Goal: Navigation & Orientation: Find specific page/section

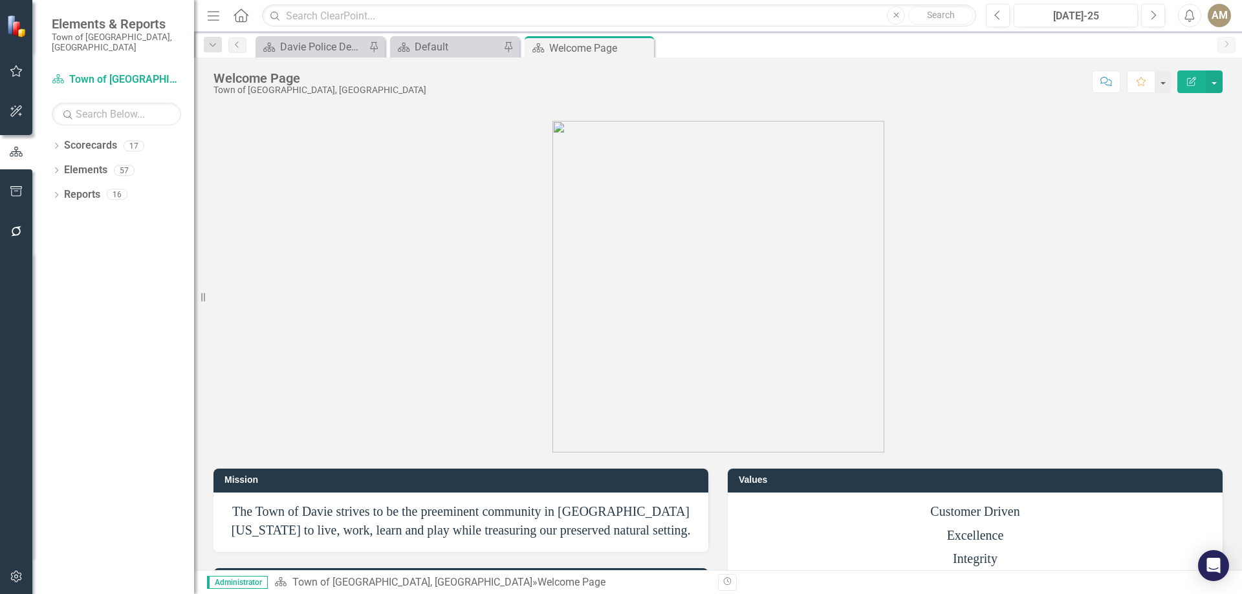
click at [102, 27] on span "Elements & Reports" at bounding box center [116, 24] width 129 height 16
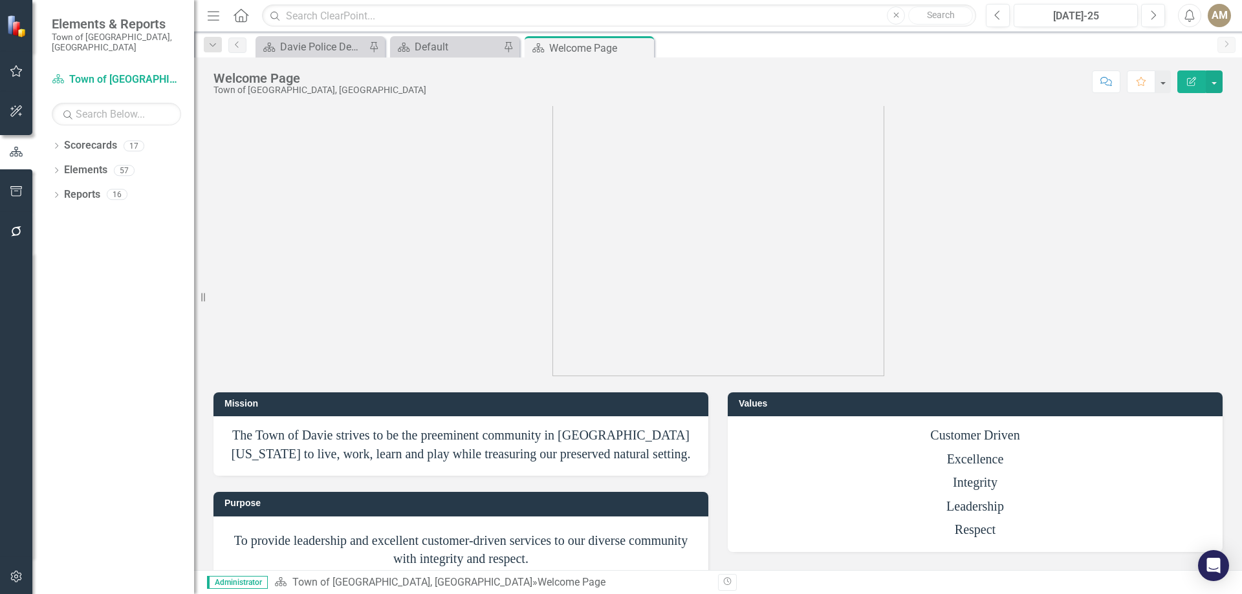
scroll to position [154, 0]
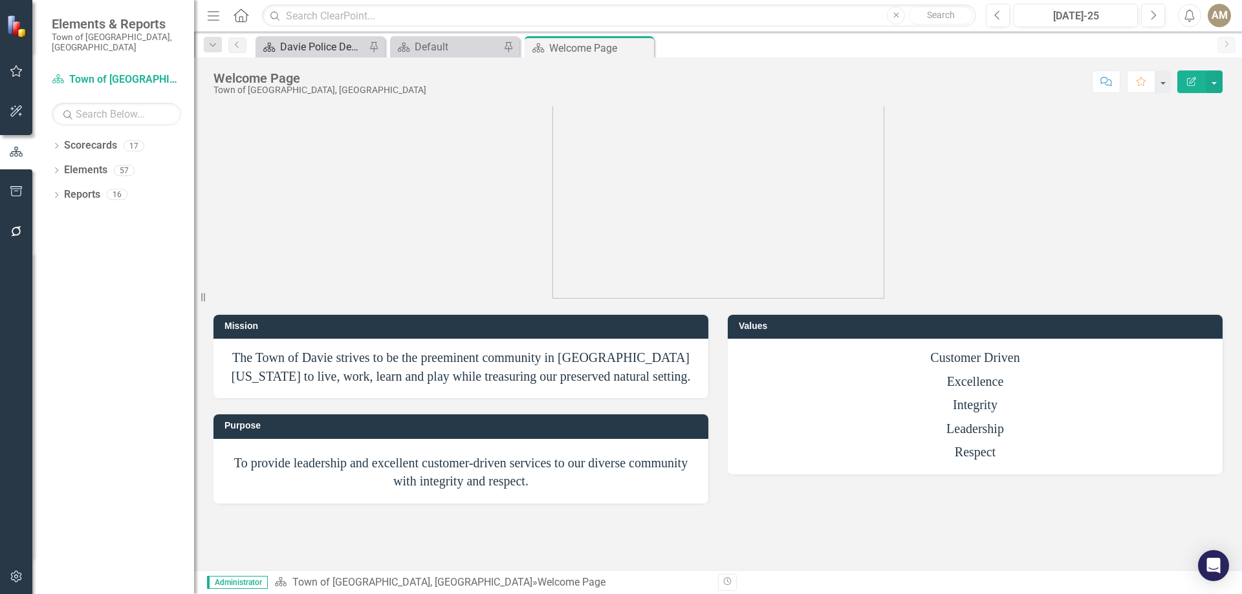
click at [329, 51] on div "Davie Police Department" at bounding box center [322, 47] width 85 height 16
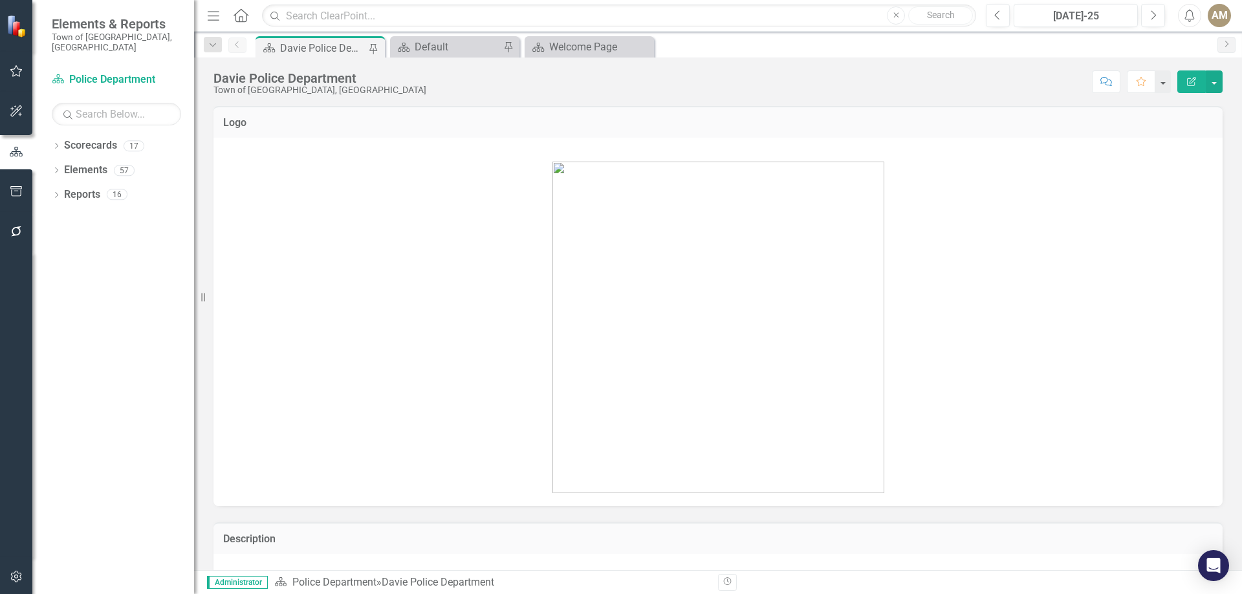
click at [217, 23] on button "Menu" at bounding box center [213, 16] width 17 height 22
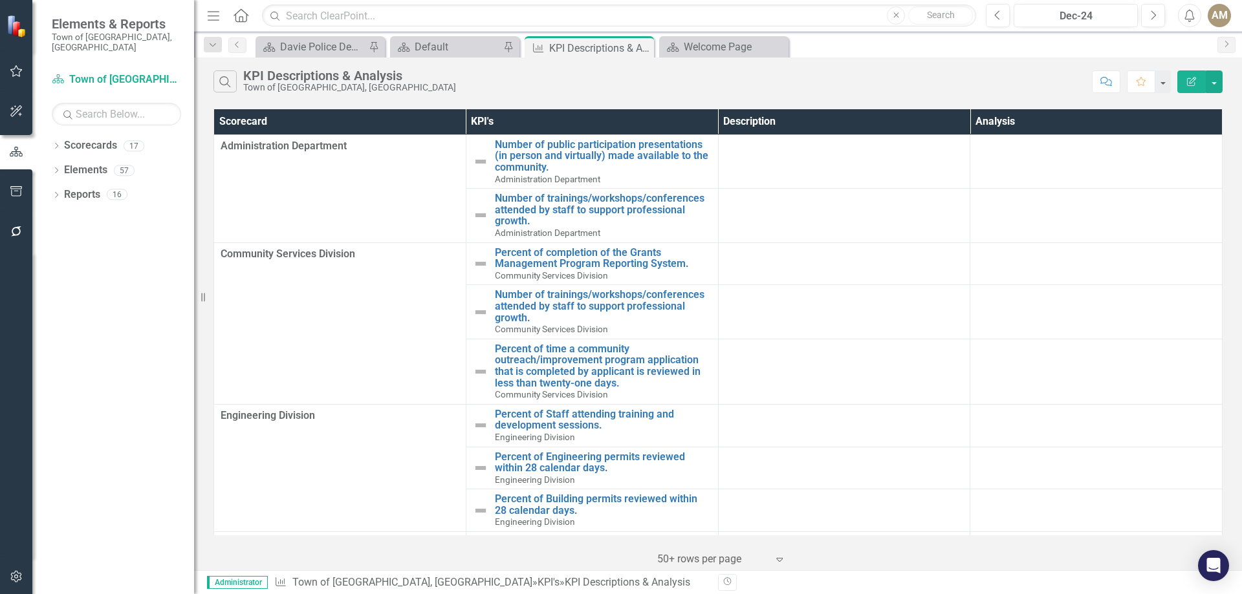
click at [17, 109] on icon "button" at bounding box center [17, 111] width 14 height 10
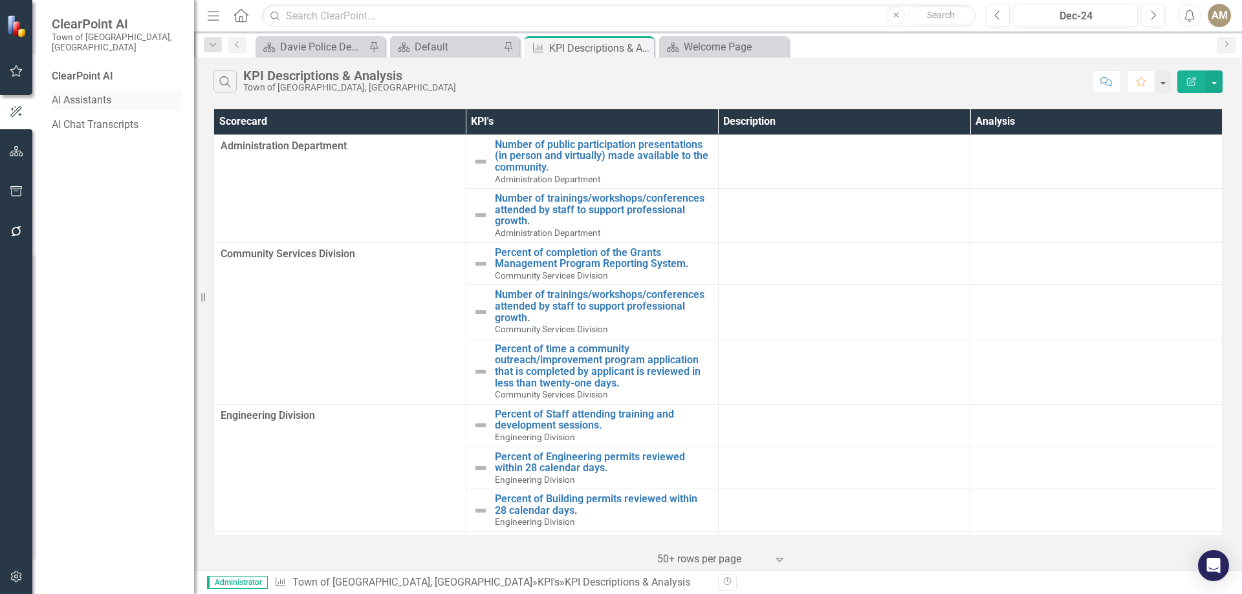
click at [97, 93] on link "AI Assistants" at bounding box center [116, 100] width 129 height 15
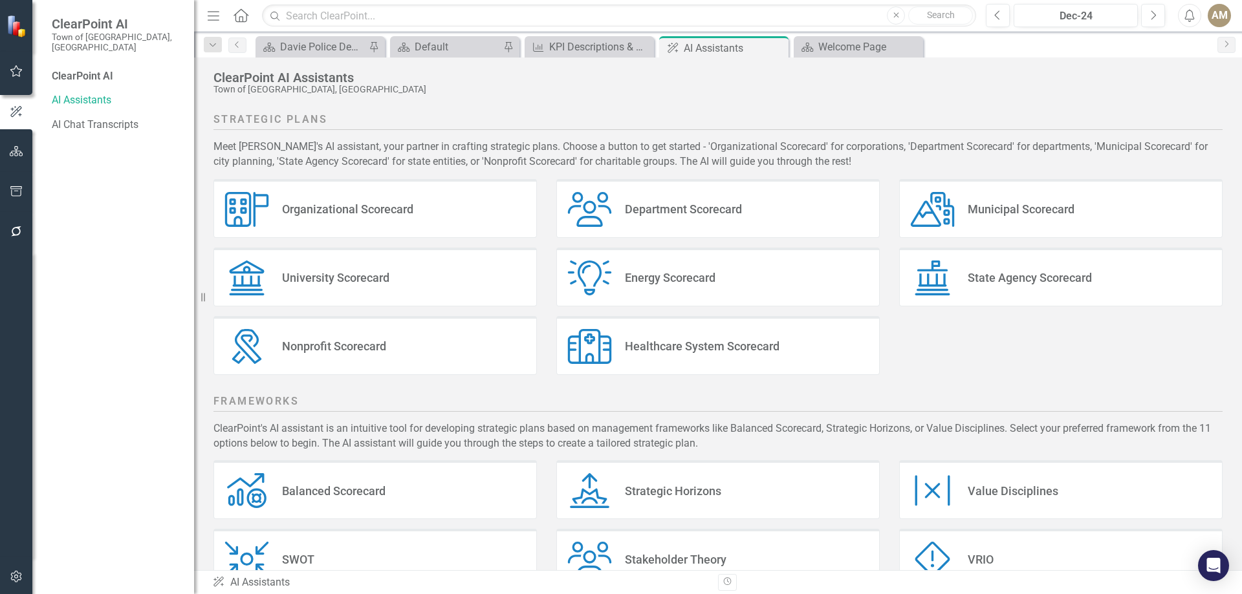
click at [317, 213] on div "Organizational Scorecard" at bounding box center [347, 209] width 131 height 15
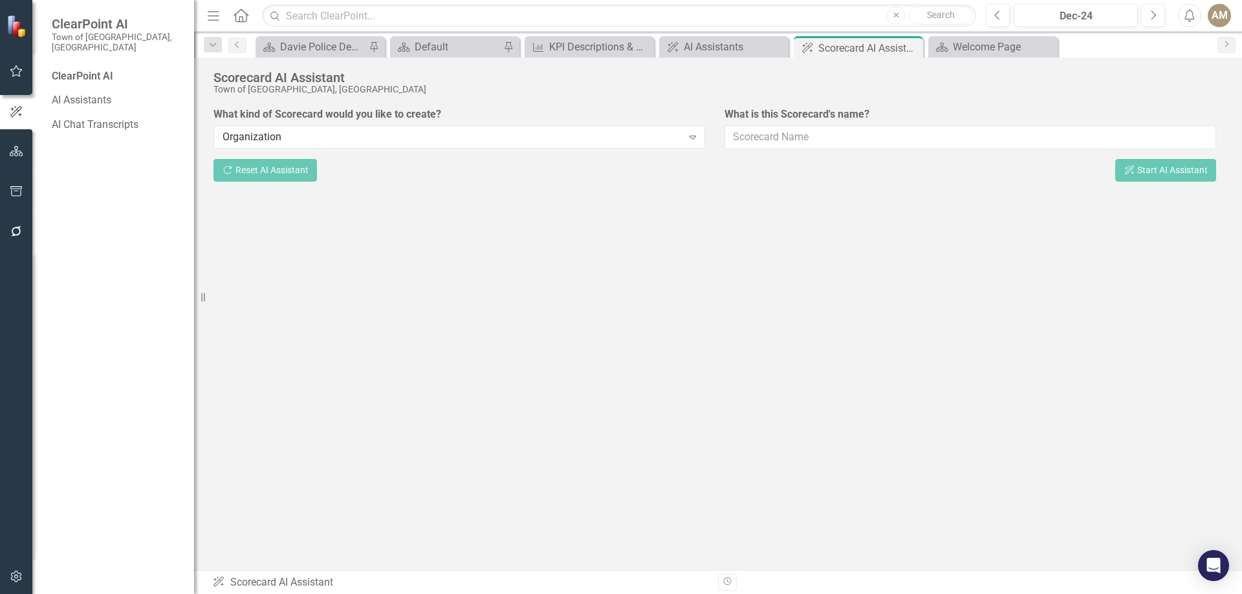
click at [89, 22] on span "ClearPoint AI" at bounding box center [116, 24] width 129 height 16
drag, startPoint x: 25, startPoint y: 27, endPoint x: 16, endPoint y: 28, distance: 9.9
click at [23, 27] on img at bounding box center [17, 26] width 23 height 23
click at [15, 34] on img at bounding box center [17, 25] width 23 height 23
click at [15, 65] on button "button" at bounding box center [16, 71] width 29 height 27
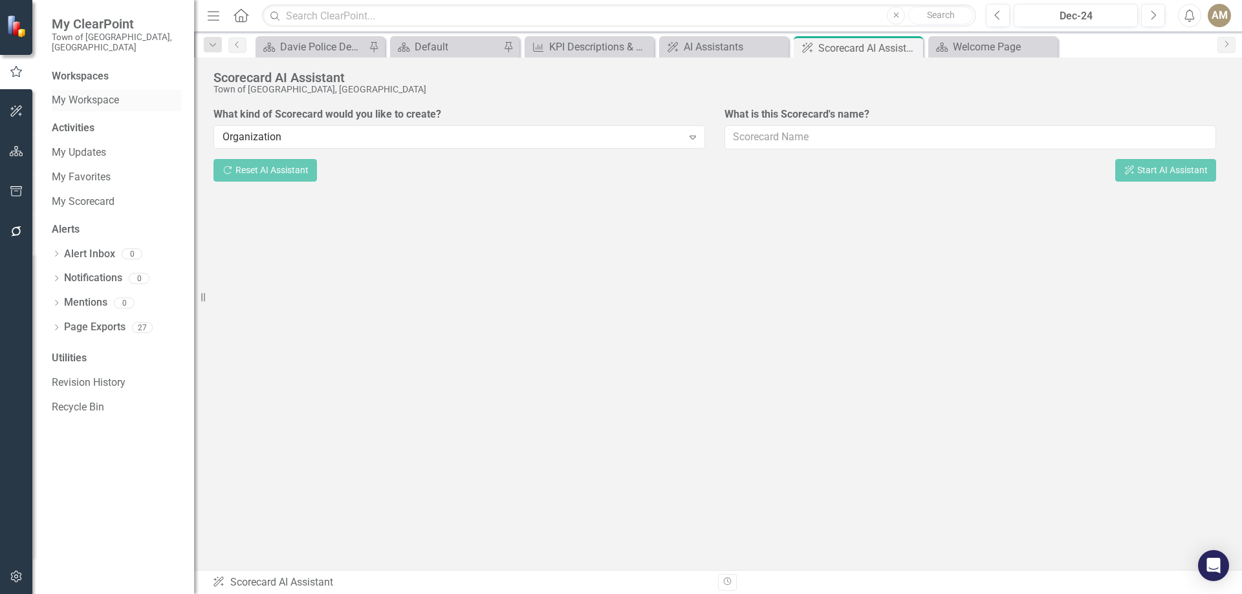
click at [88, 93] on link "My Workspace" at bounding box center [116, 100] width 129 height 15
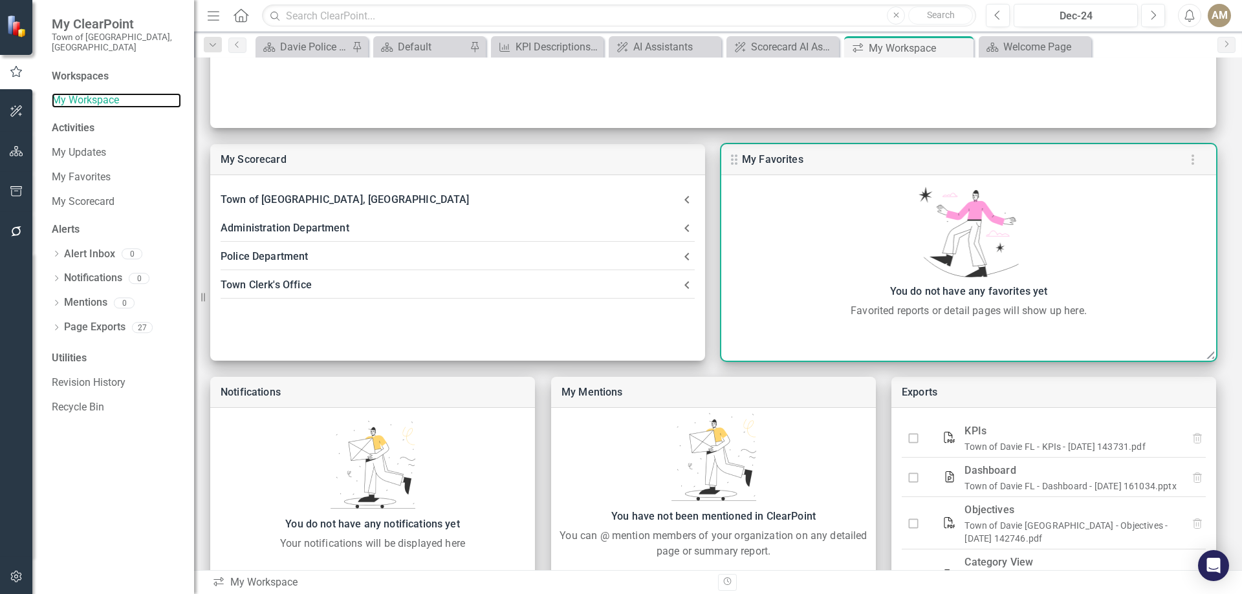
scroll to position [301, 0]
